Goal: Navigation & Orientation: Go to known website

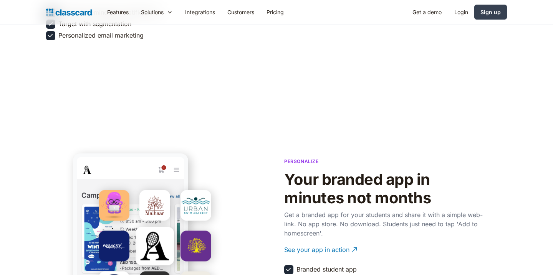
click at [66, 15] on img at bounding box center [69, 12] width 46 height 11
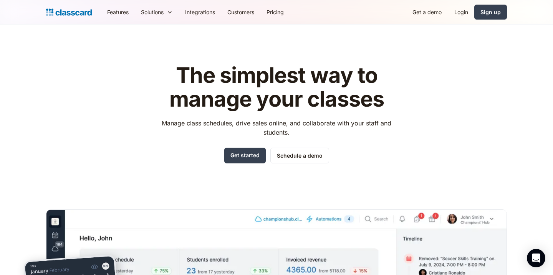
click at [325, 178] on div "The simplest way to manage your classes Manage class schedules, drive sales onl…" at bounding box center [276, 231] width 460 height 361
